Goal: Task Accomplishment & Management: Use online tool/utility

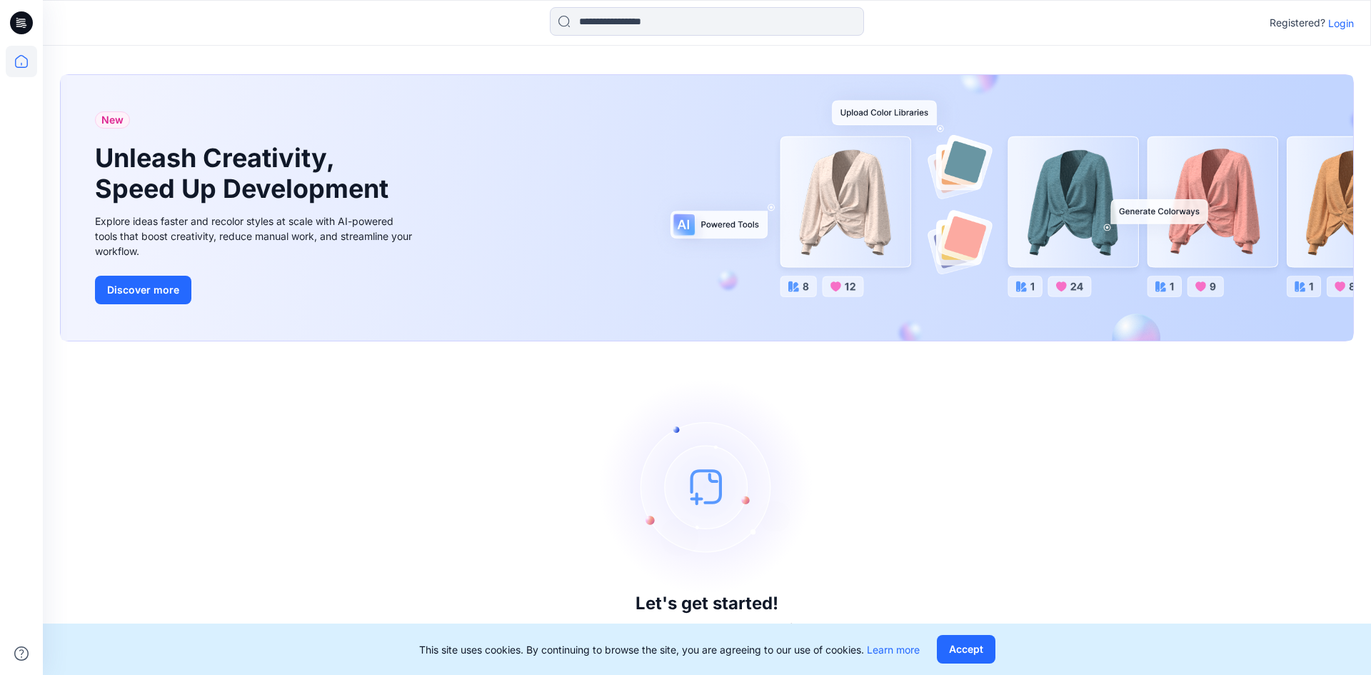
click at [1338, 23] on p "Login" at bounding box center [1341, 23] width 26 height 15
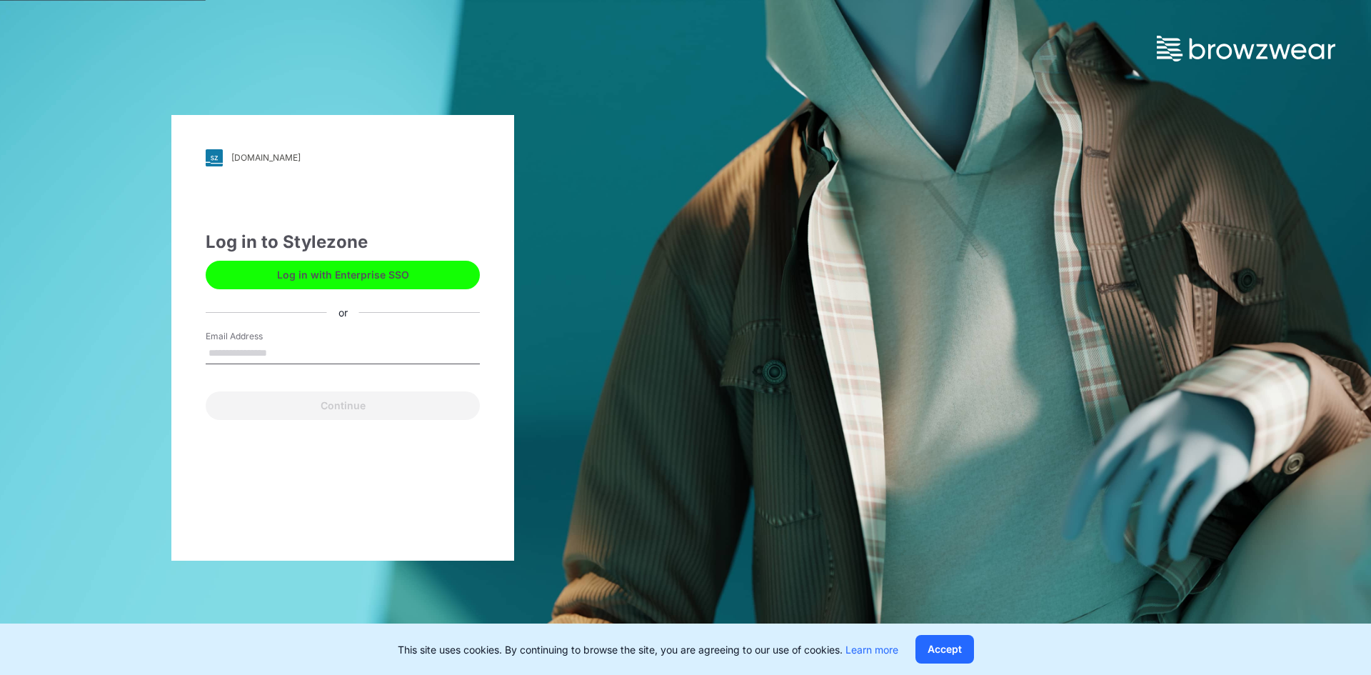
click at [350, 343] on input "Email Address" at bounding box center [343, 353] width 274 height 21
type input "**********"
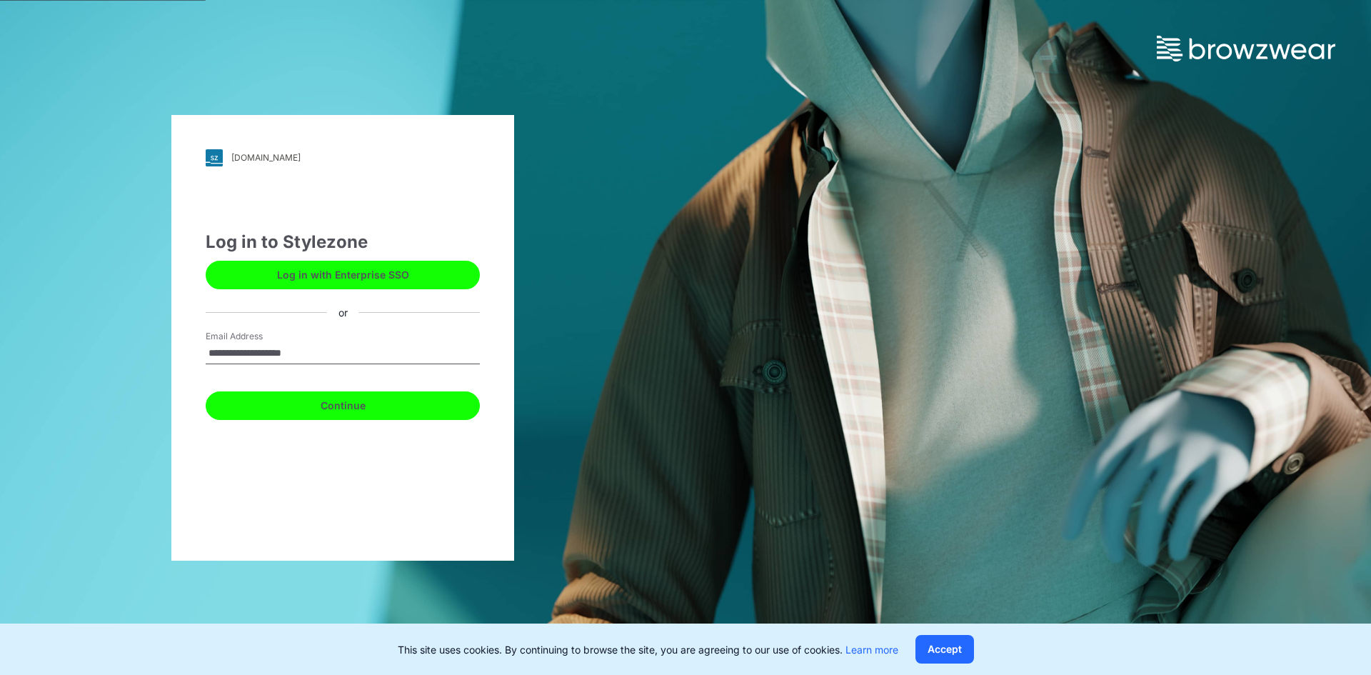
click at [323, 403] on button "Continue" at bounding box center [343, 405] width 274 height 29
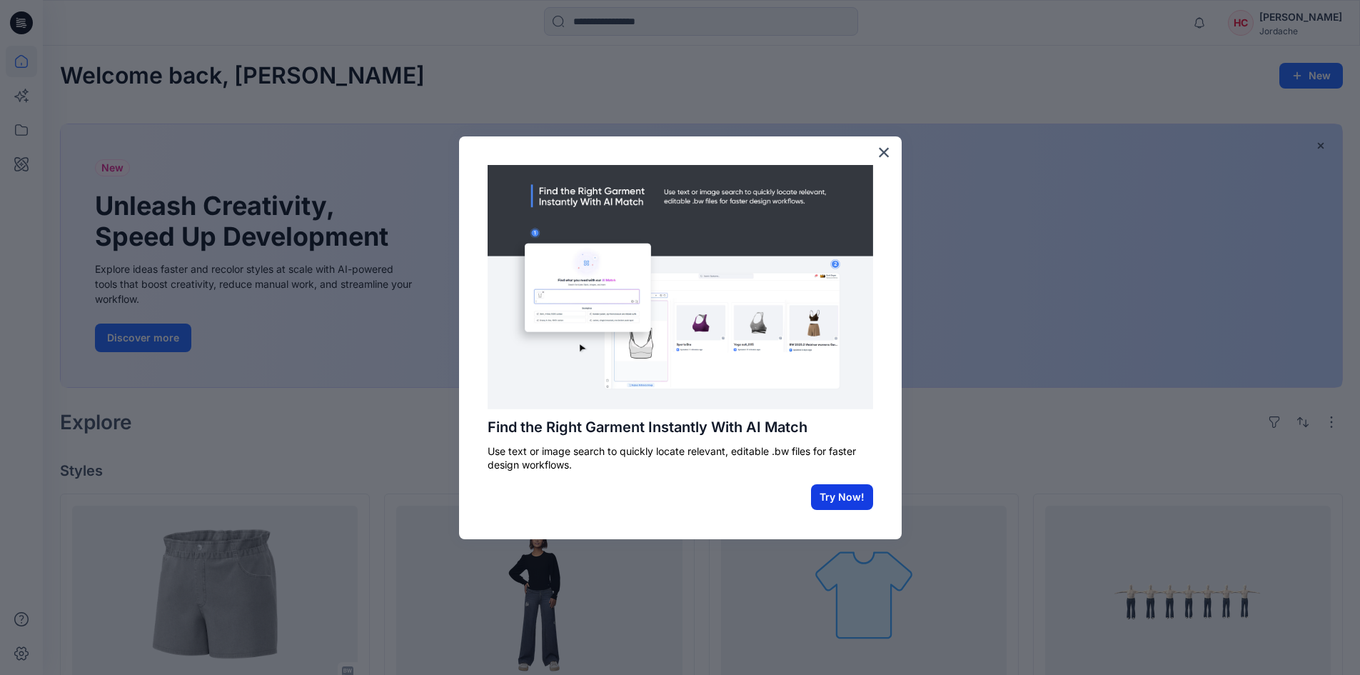
click at [833, 502] on button "Try Now!" at bounding box center [842, 497] width 62 height 26
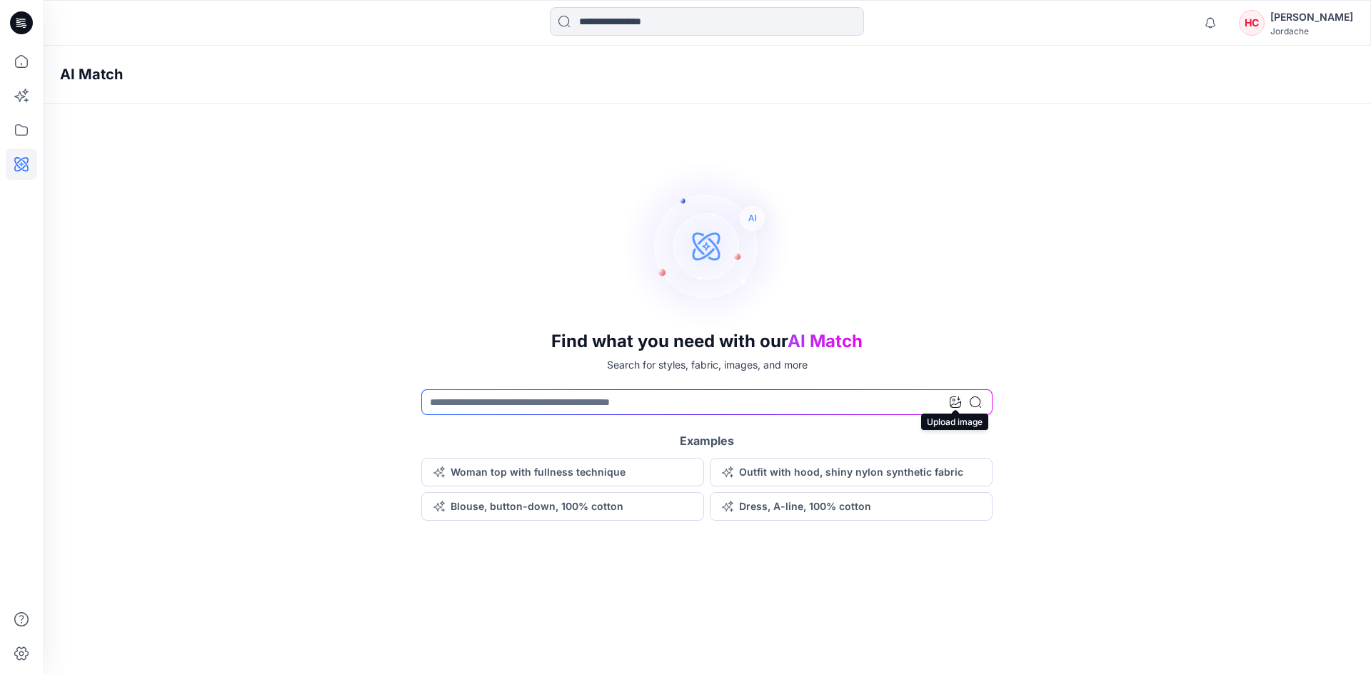
click at [955, 401] on icon at bounding box center [955, 401] width 11 height 11
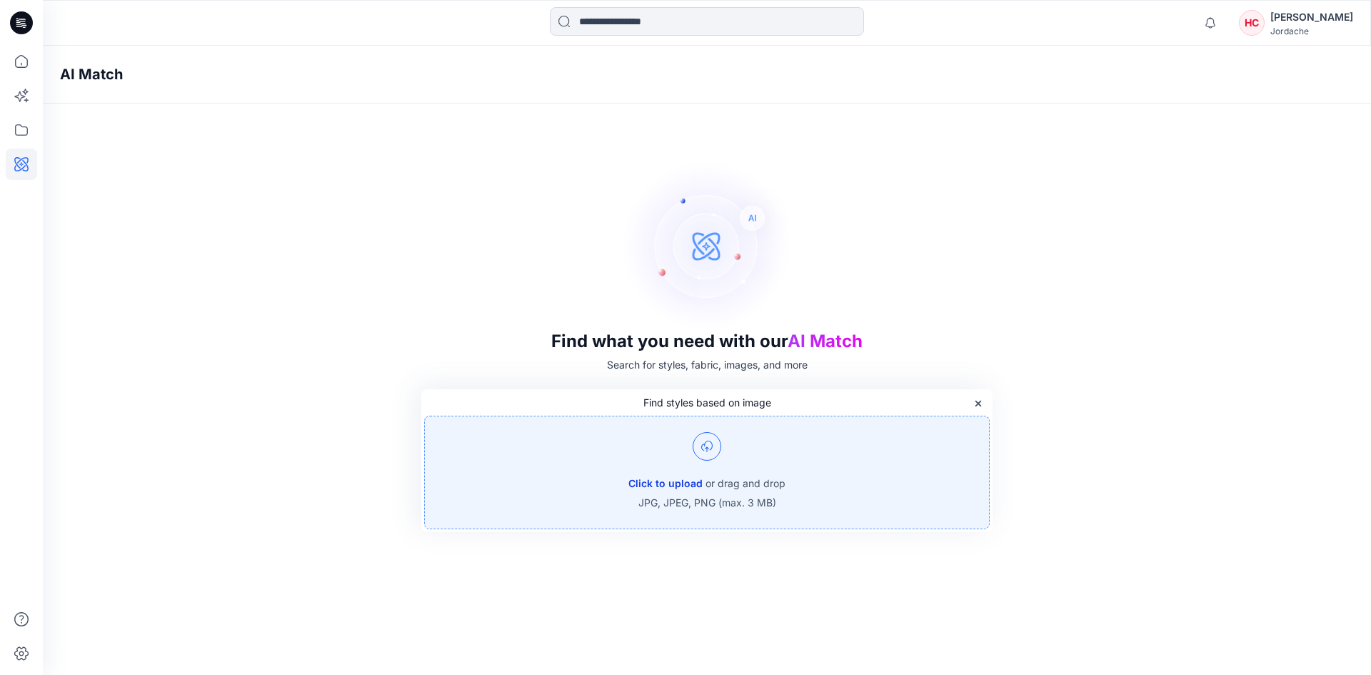
click at [658, 489] on button "Click to upload" at bounding box center [665, 483] width 74 height 17
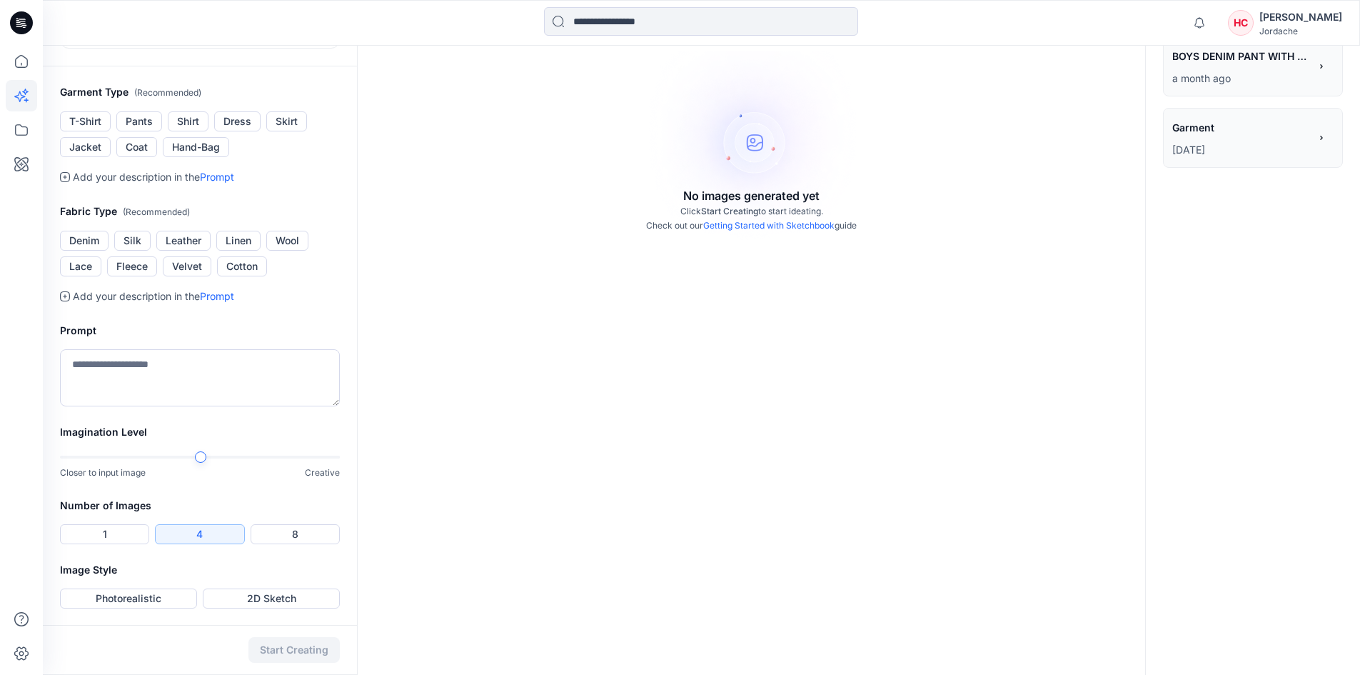
scroll to position [239, 0]
